Goal: Find contact information: Find contact information

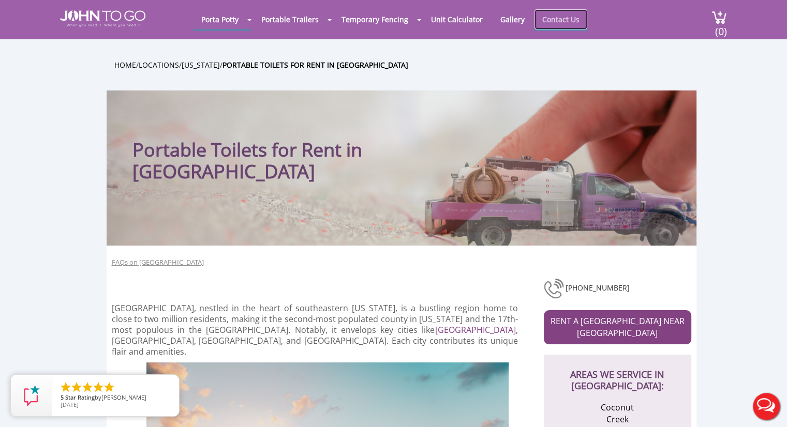
click at [551, 19] on link "Contact Us" at bounding box center [560, 19] width 53 height 20
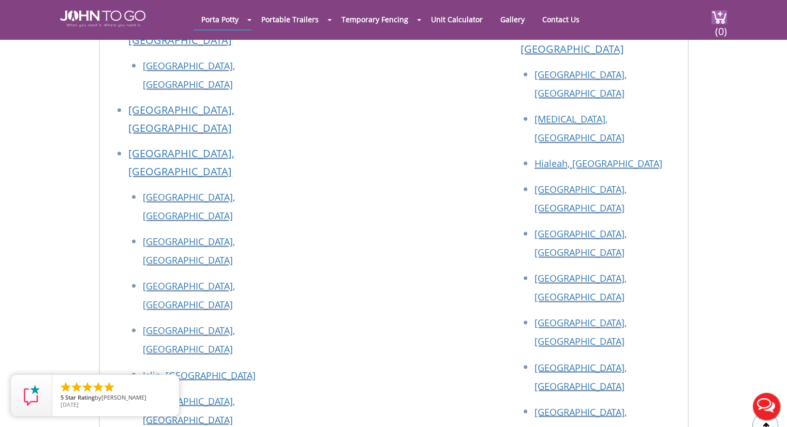
scroll to position [1918, 0]
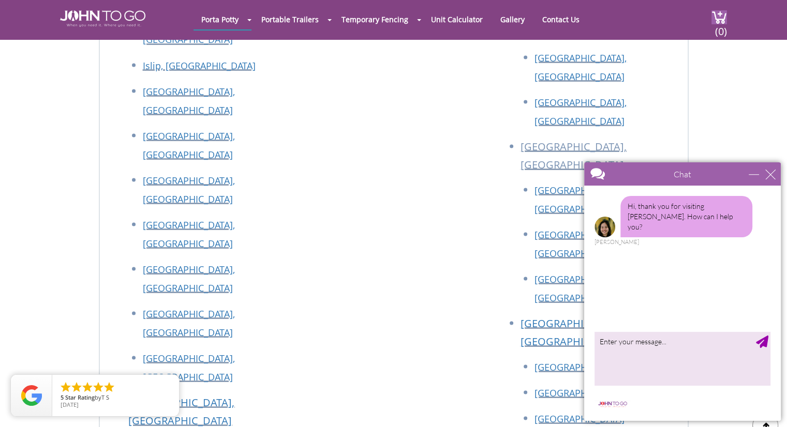
drag, startPoint x: 235, startPoint y: 236, endPoint x: 137, endPoint y: 232, distance: 98.9
copy link "[EMAIL_ADDRESS][DOMAIN_NAME]"
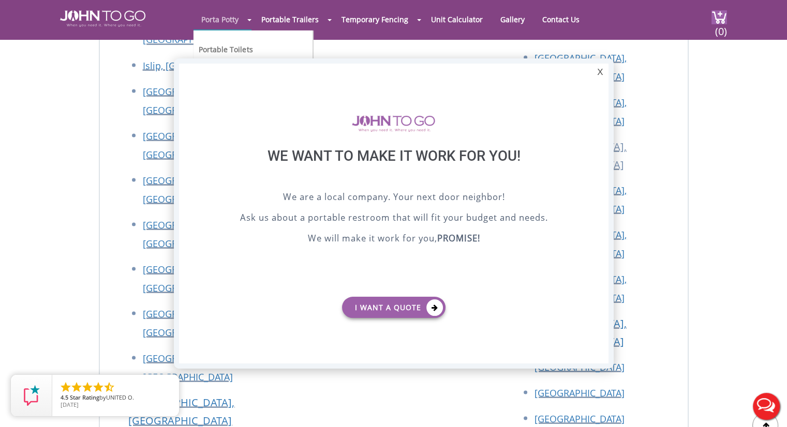
scroll to position [0, 0]
click at [599, 73] on div "X" at bounding box center [600, 73] width 16 height 18
